Goal: Book appointment/travel/reservation

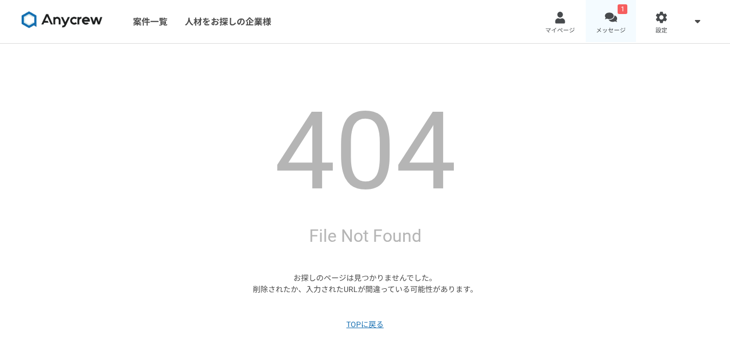
click at [608, 22] on div at bounding box center [611, 17] width 12 height 12
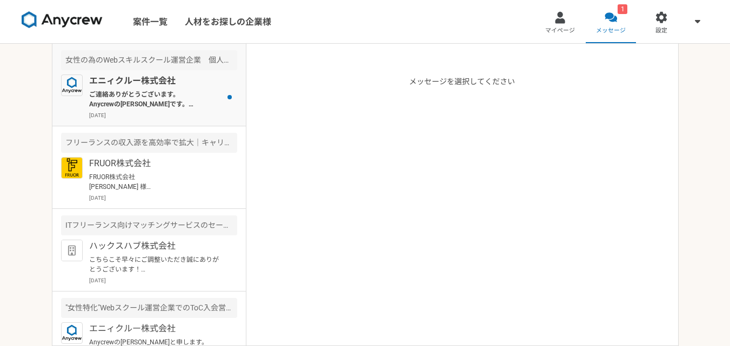
click at [192, 106] on p "ご連絡ありがとうございます。 Anycrewの[PERSON_NAME]です。 それでは一度オンラインにて、クライアント様の情報や、現在のご状況などヒアリング…" at bounding box center [155, 99] width 133 height 19
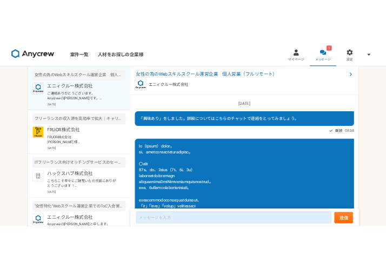
scroll to position [532, 0]
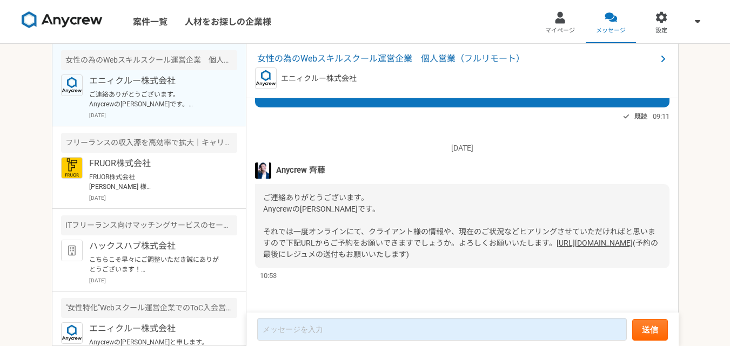
click at [557, 239] on link "[URL][DOMAIN_NAME]" at bounding box center [595, 243] width 76 height 9
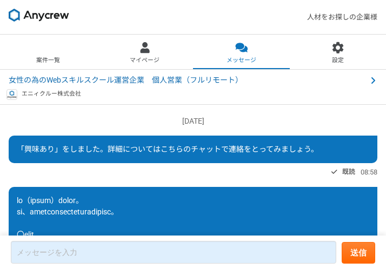
scroll to position [605, 0]
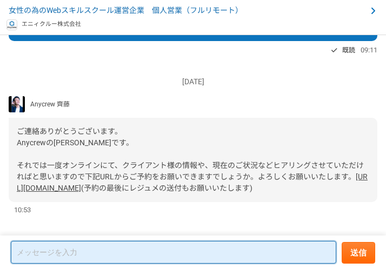
click at [128, 256] on textarea at bounding box center [173, 252] width 325 height 23
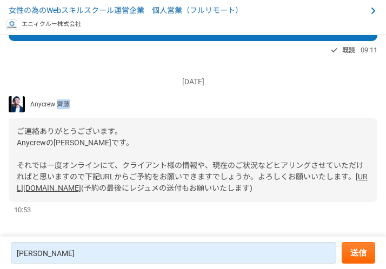
drag, startPoint x: 79, startPoint y: 82, endPoint x: 58, endPoint y: 81, distance: 20.5
click at [58, 96] on div "Anycrew 齊藤" at bounding box center [193, 104] width 368 height 16
copy span "[PERSON_NAME]"
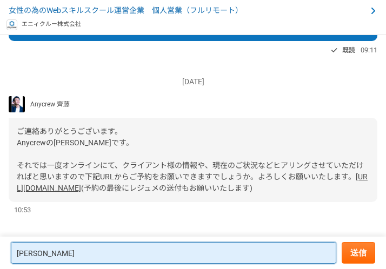
click at [69, 253] on textarea "[PERSON_NAME]" at bounding box center [173, 253] width 325 height 22
type textarea "齋"
paste textarea "[PERSON_NAME]"
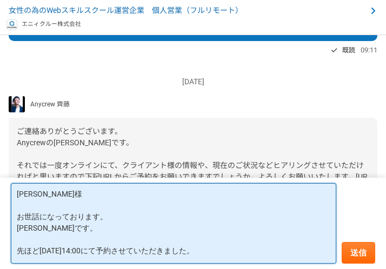
scroll to position [16, 0]
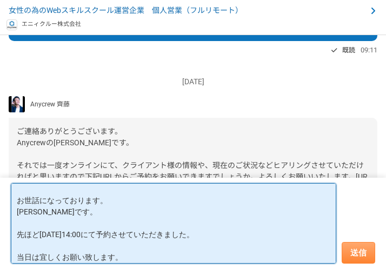
type textarea "[PERSON_NAME]様 お世話になっております。 [PERSON_NAME]です。 先ほど[DATE]14:00にて予約させていただきました。 当日は宜…"
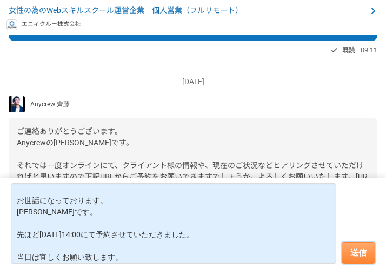
click at [360, 252] on button "送信" at bounding box center [357, 253] width 33 height 22
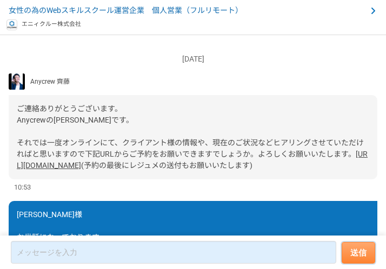
scroll to position [734, 0]
